Goal: Task Accomplishment & Management: Complete application form

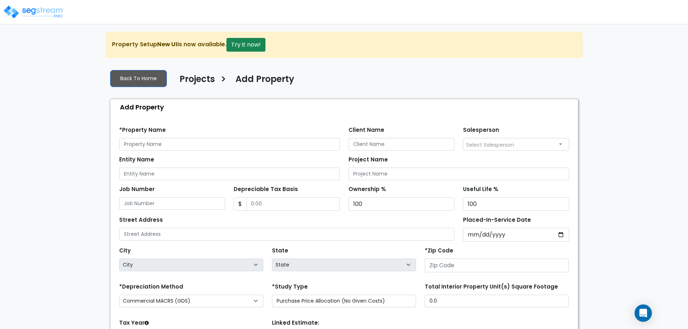
click at [12, 3] on link at bounding box center [34, 7] width 60 height 10
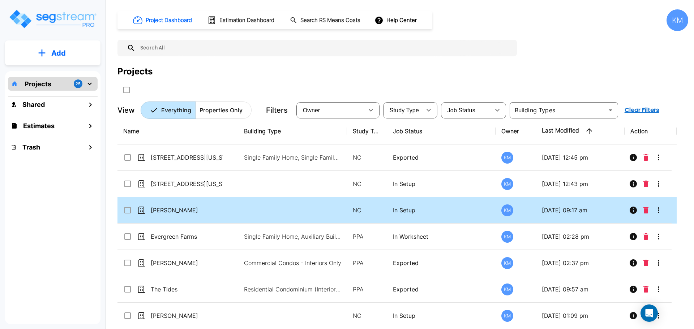
click at [281, 209] on td at bounding box center [292, 210] width 109 height 26
checkbox input "true"
click at [281, 209] on td at bounding box center [292, 210] width 109 height 26
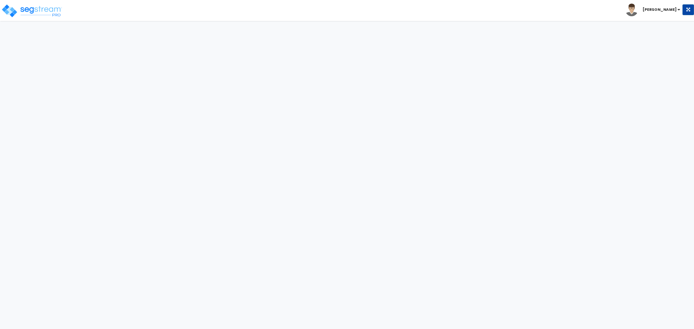
click at [281, 32] on html "Toggle navigation [PERSON_NAME] x" at bounding box center [347, 16] width 694 height 32
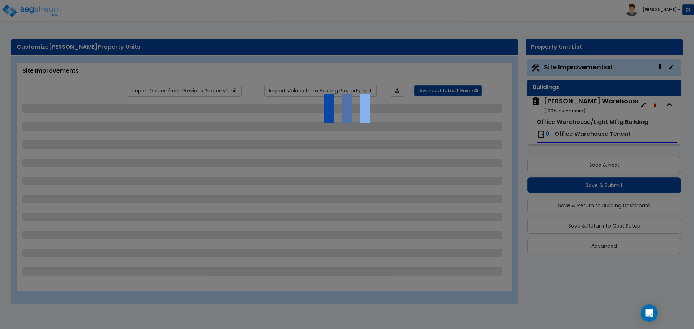
select select "1"
select select "2"
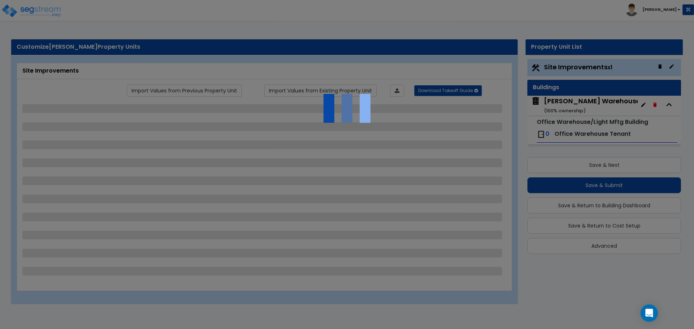
select select "1"
select select "2"
select select "1"
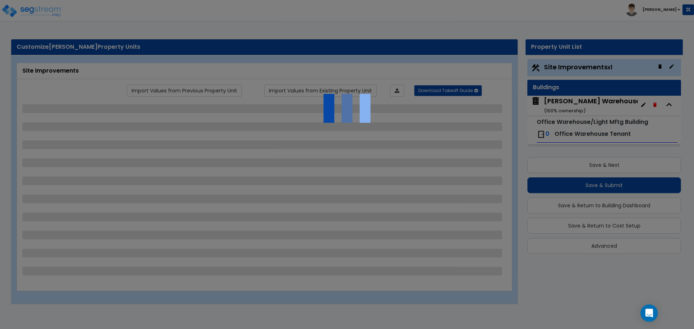
select select "2"
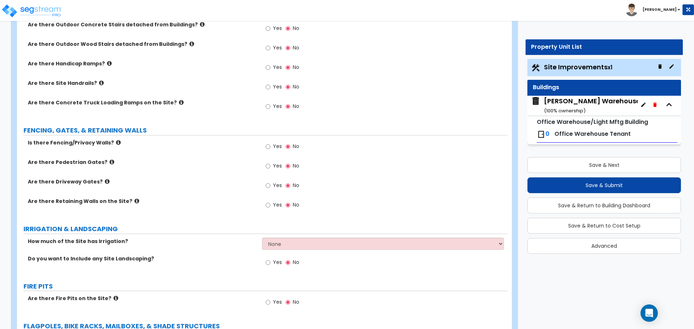
scroll to position [843, 0]
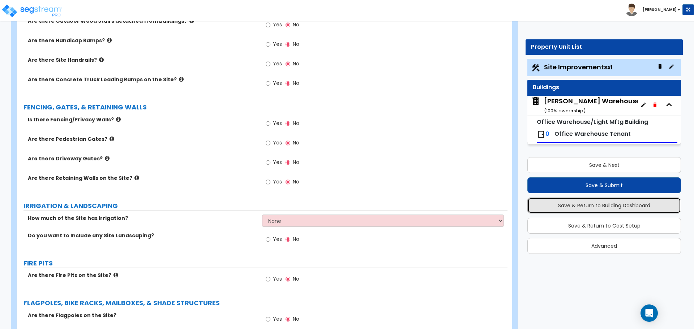
click at [598, 206] on button "Save & Return to Building Dashboard" at bounding box center [604, 206] width 154 height 16
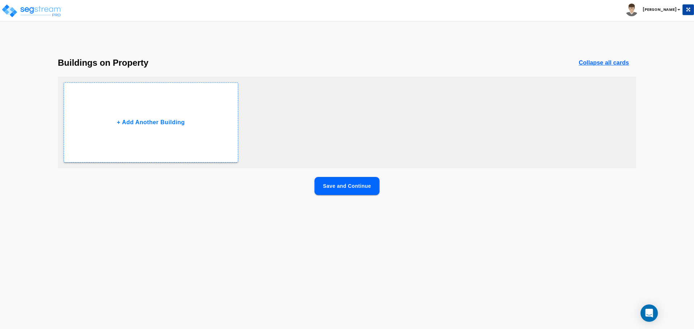
scroll to position [0, 0]
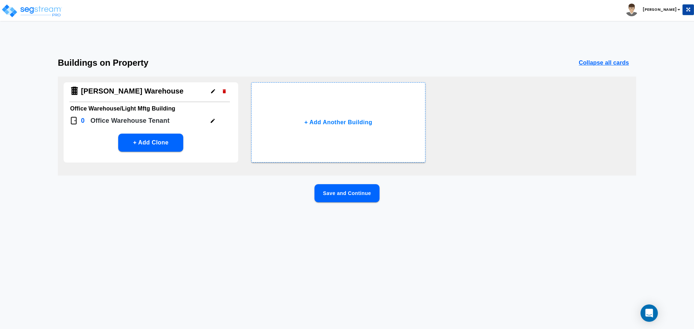
click at [344, 195] on button "Save and Continue" at bounding box center [346, 193] width 65 height 18
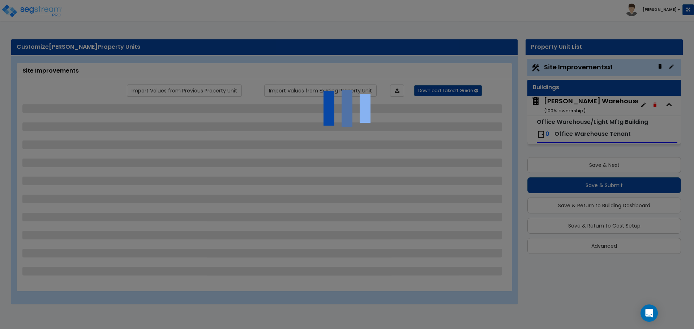
select select "1"
select select "2"
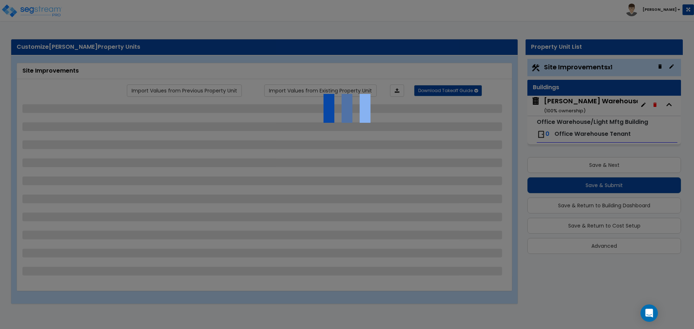
select select "1"
select select "2"
select select "1"
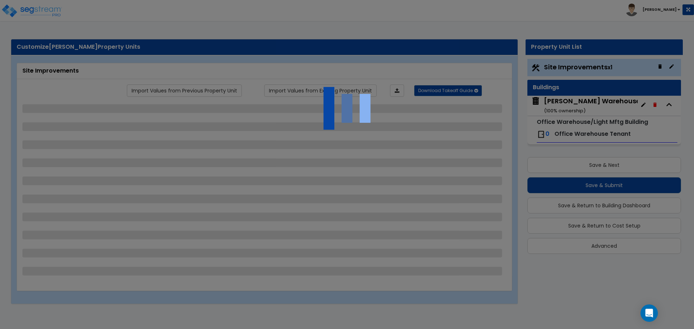
select select "2"
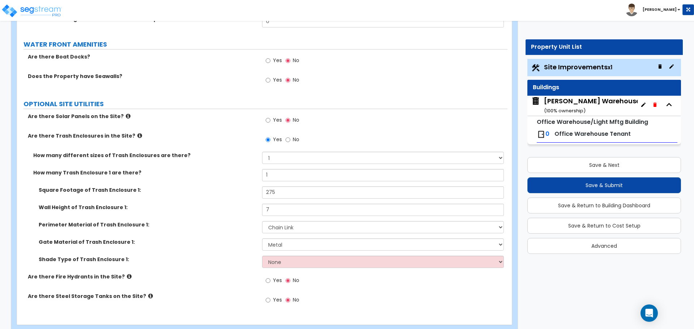
scroll to position [1518, 0]
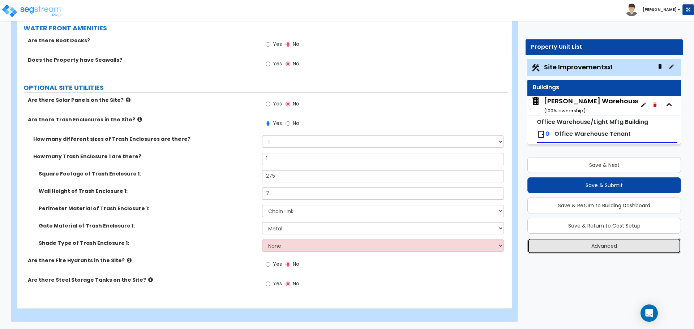
click at [603, 251] on button "Advanced" at bounding box center [604, 246] width 154 height 16
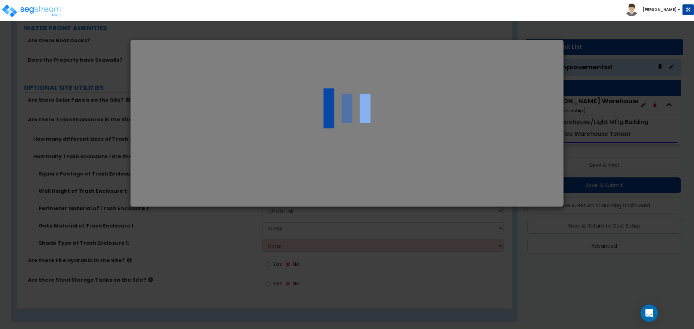
select select "DE"
select select "2024"
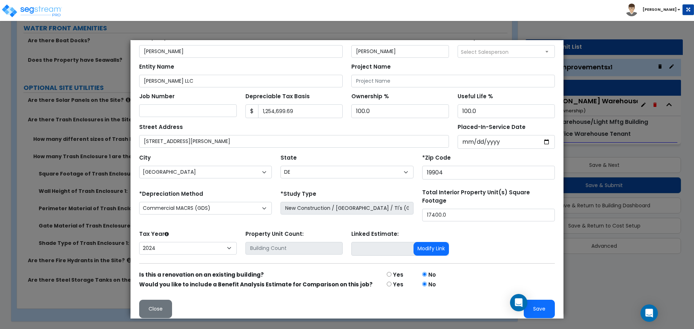
scroll to position [44, 0]
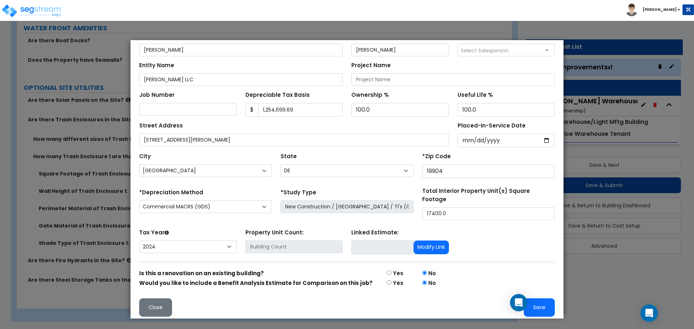
click at [387, 271] on input "radio" at bounding box center [389, 273] width 5 height 5
radio input "true"
click at [422, 271] on input "radio" at bounding box center [424, 273] width 5 height 5
radio input "true"
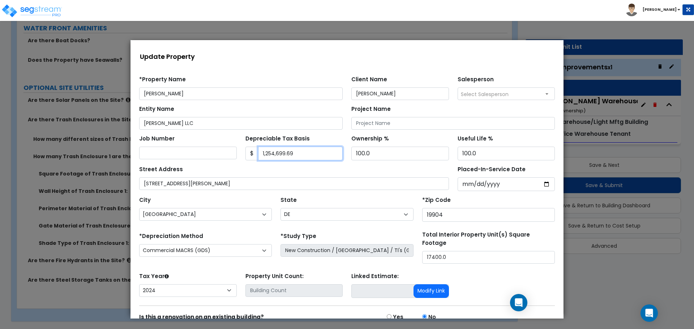
click at [312, 153] on input "1,254,699.69" at bounding box center [300, 154] width 85 height 14
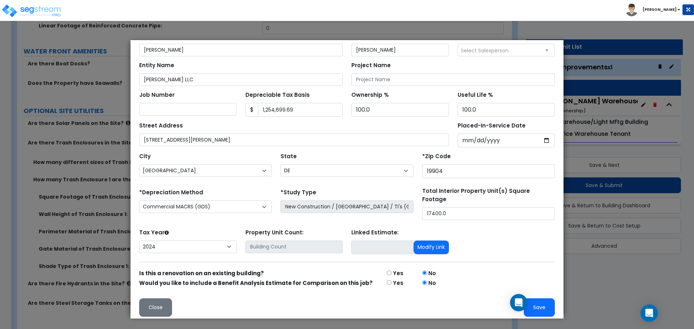
scroll to position [1518, 0]
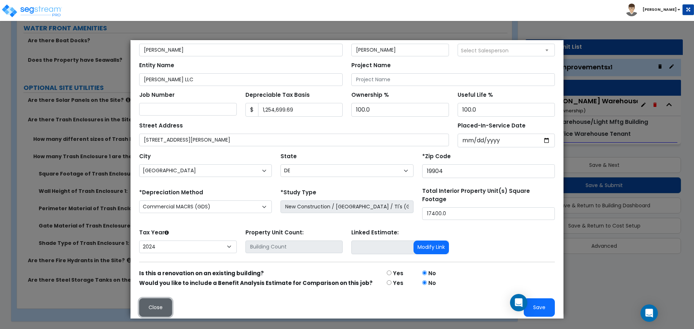
click at [145, 305] on button "Close" at bounding box center [155, 307] width 33 height 18
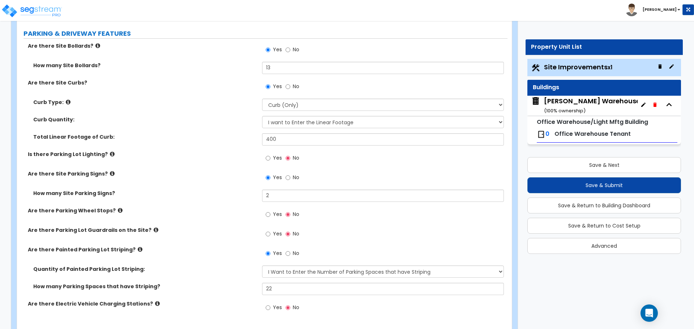
scroll to position [0, 0]
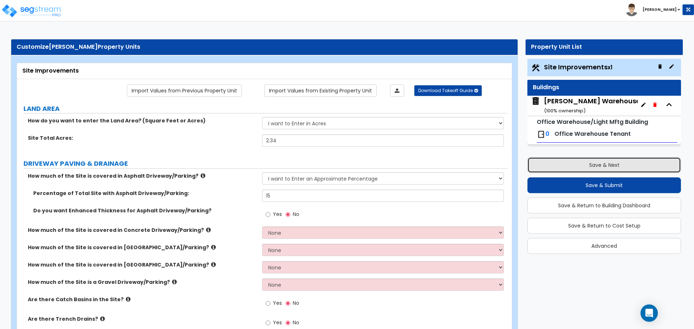
click at [601, 162] on button "Save & Next" at bounding box center [604, 165] width 154 height 16
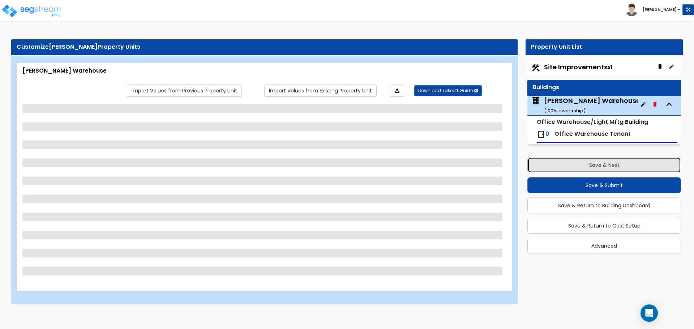
click at [605, 164] on button "Save & Next" at bounding box center [604, 165] width 154 height 16
select select "7"
select select "1"
select select "6"
select select "1"
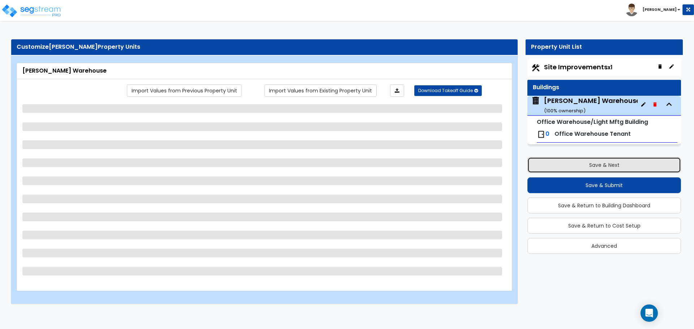
select select "1"
select select "4"
select select "1"
select select "3"
select select "2"
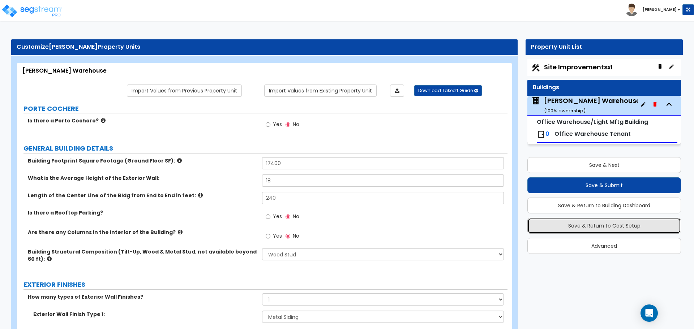
click at [645, 228] on button "Save & Return to Cost Setup" at bounding box center [604, 226] width 154 height 16
select select "1"
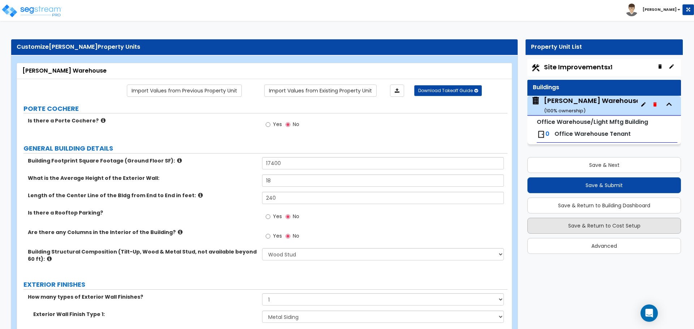
select select "2"
select select "1"
select select "2"
select select "1"
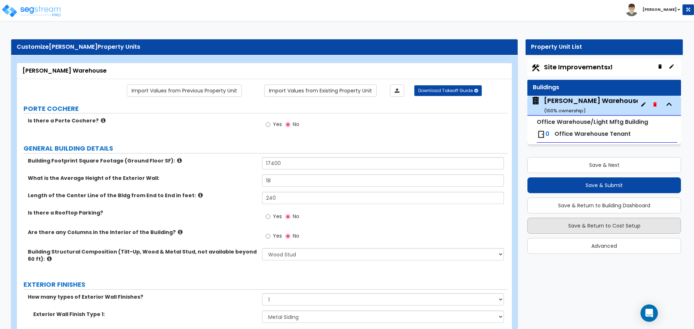
select select "1"
select select "2"
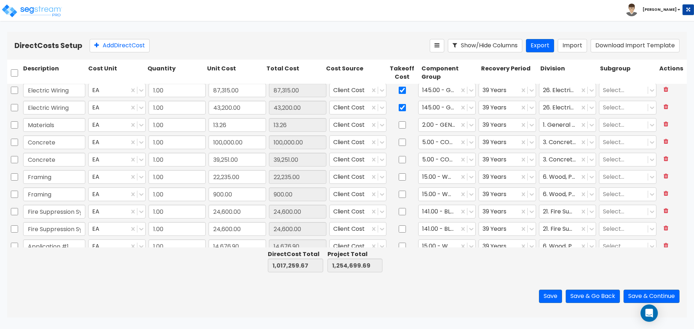
type input "1.00"
type input "45,978.25"
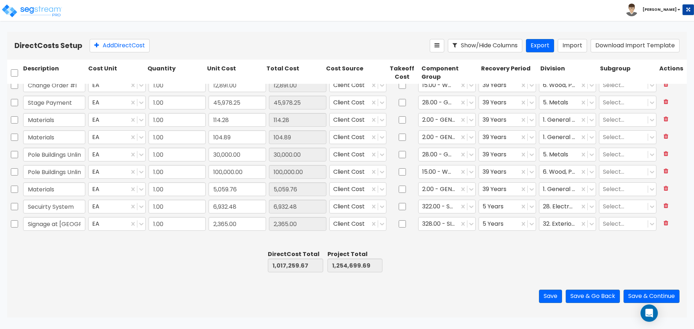
scroll to position [374, 0]
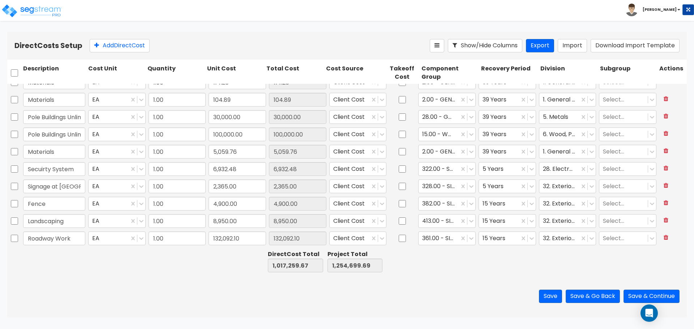
type input "1.00"
type input "16,432.31"
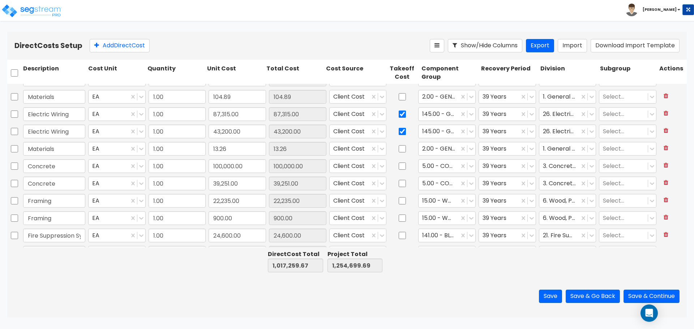
scroll to position [0, 0]
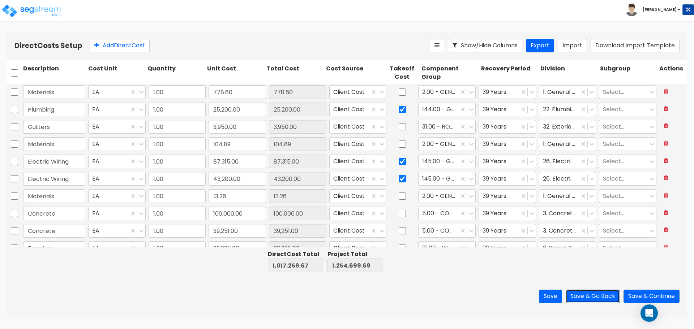
click at [598, 298] on button "Save & Go Back" at bounding box center [593, 296] width 54 height 13
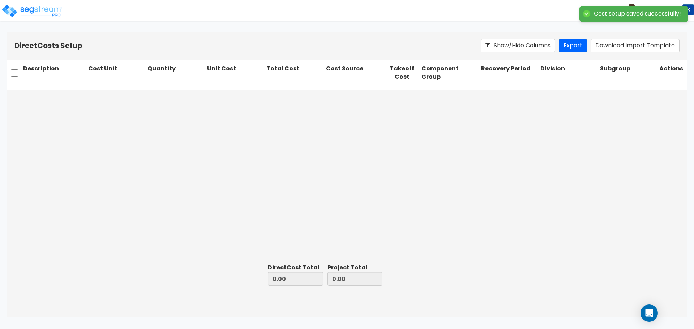
type input "1,017,259.67"
type input "237,440.02"
type input "1,254,699.69"
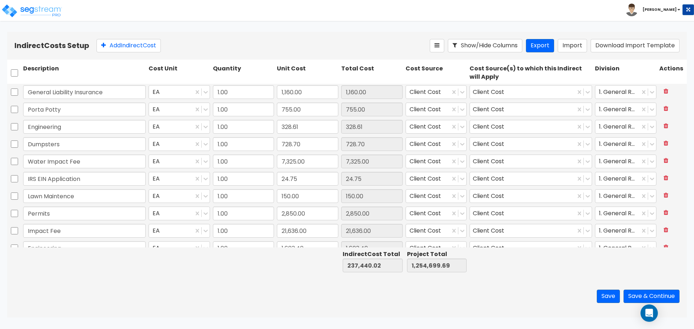
click at [60, 64] on div "Description" at bounding box center [84, 73] width 125 height 20
click at [45, 68] on div "Description" at bounding box center [84, 73] width 125 height 20
